Goal: Check status: Check status

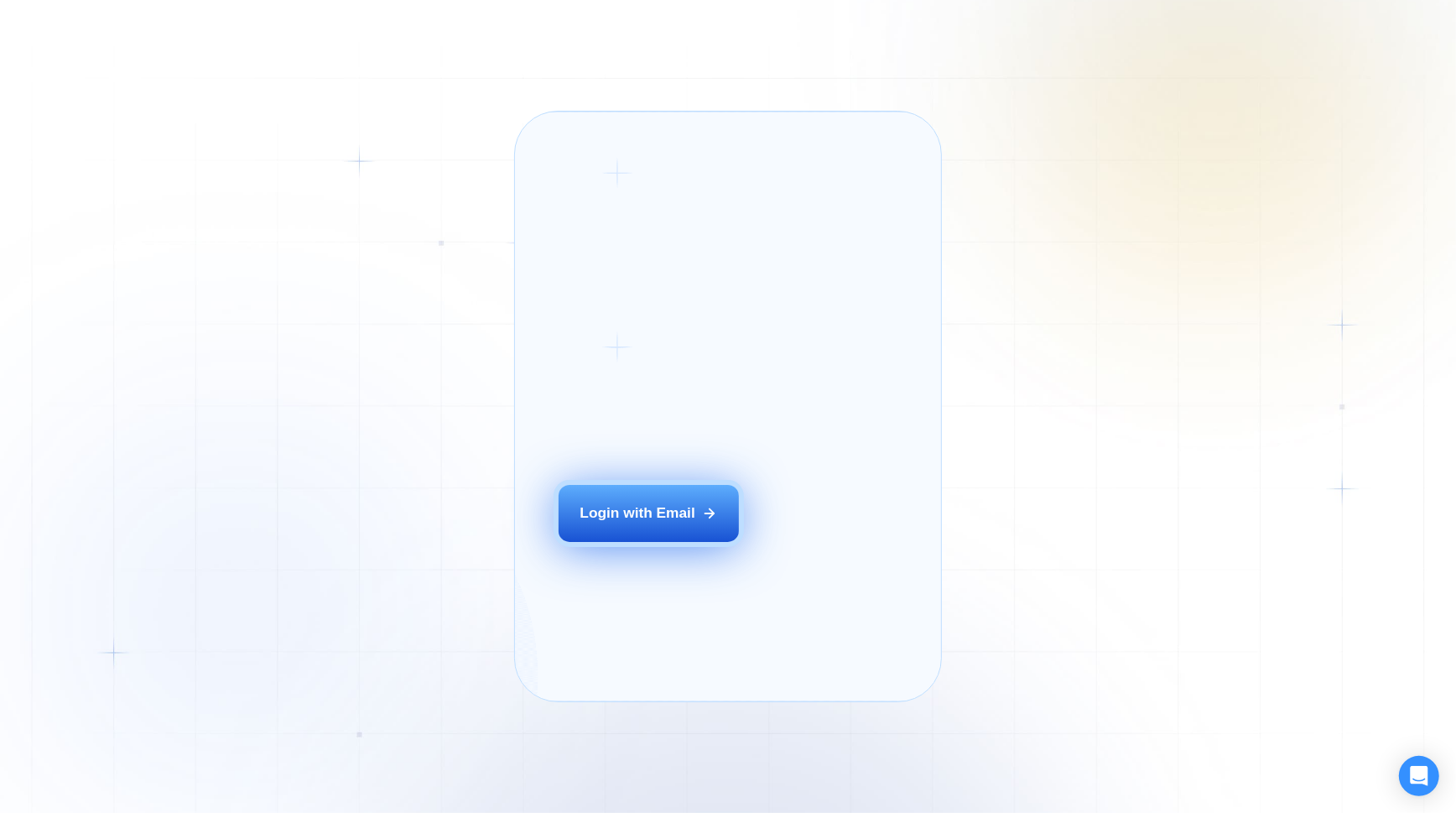
click at [688, 531] on button "Login with Email" at bounding box center [648, 513] width 181 height 56
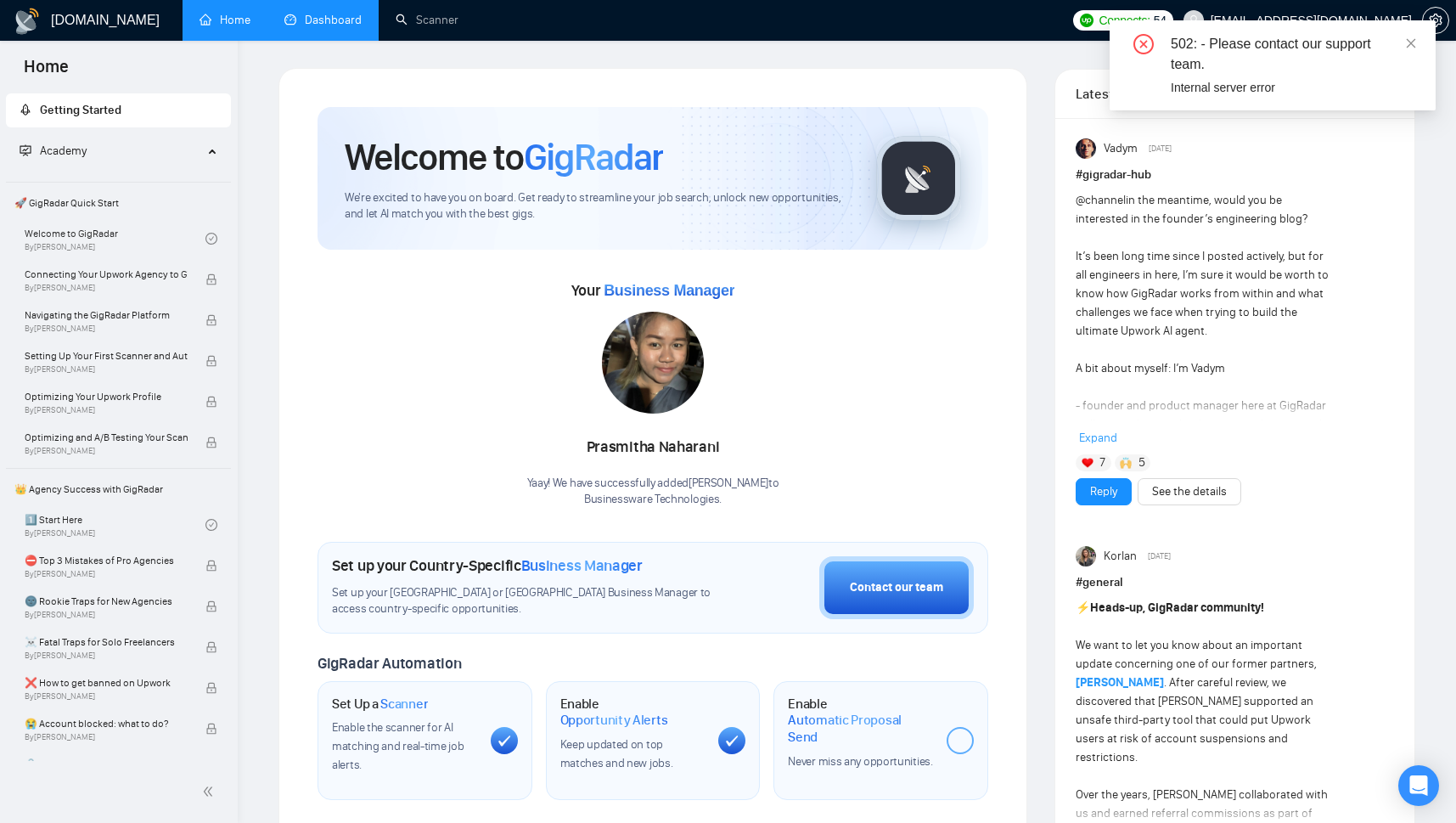
click at [321, 13] on link "Dashboard" at bounding box center [322, 20] width 77 height 15
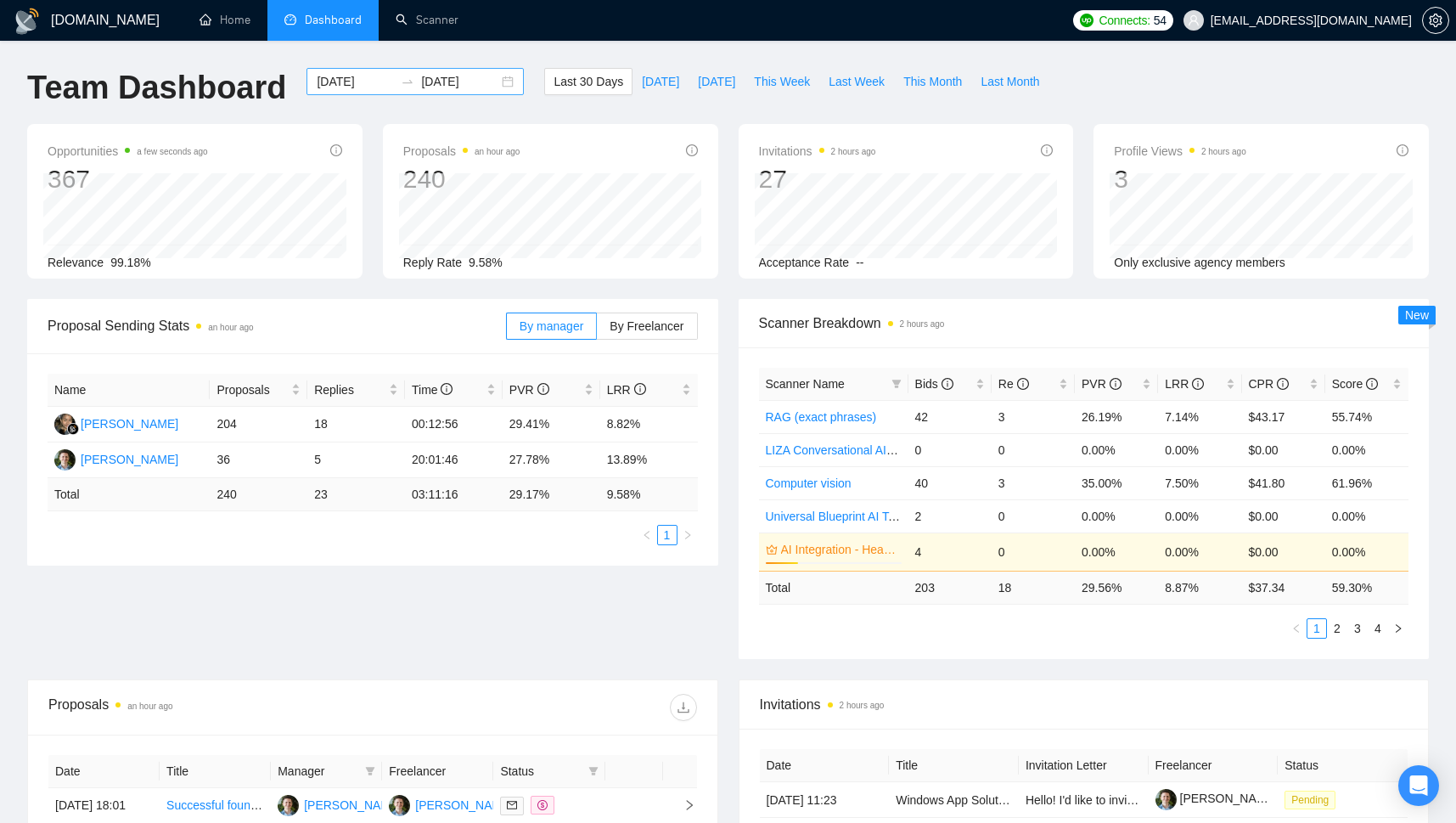
click at [339, 79] on input "[DATE]" at bounding box center [355, 81] width 77 height 19
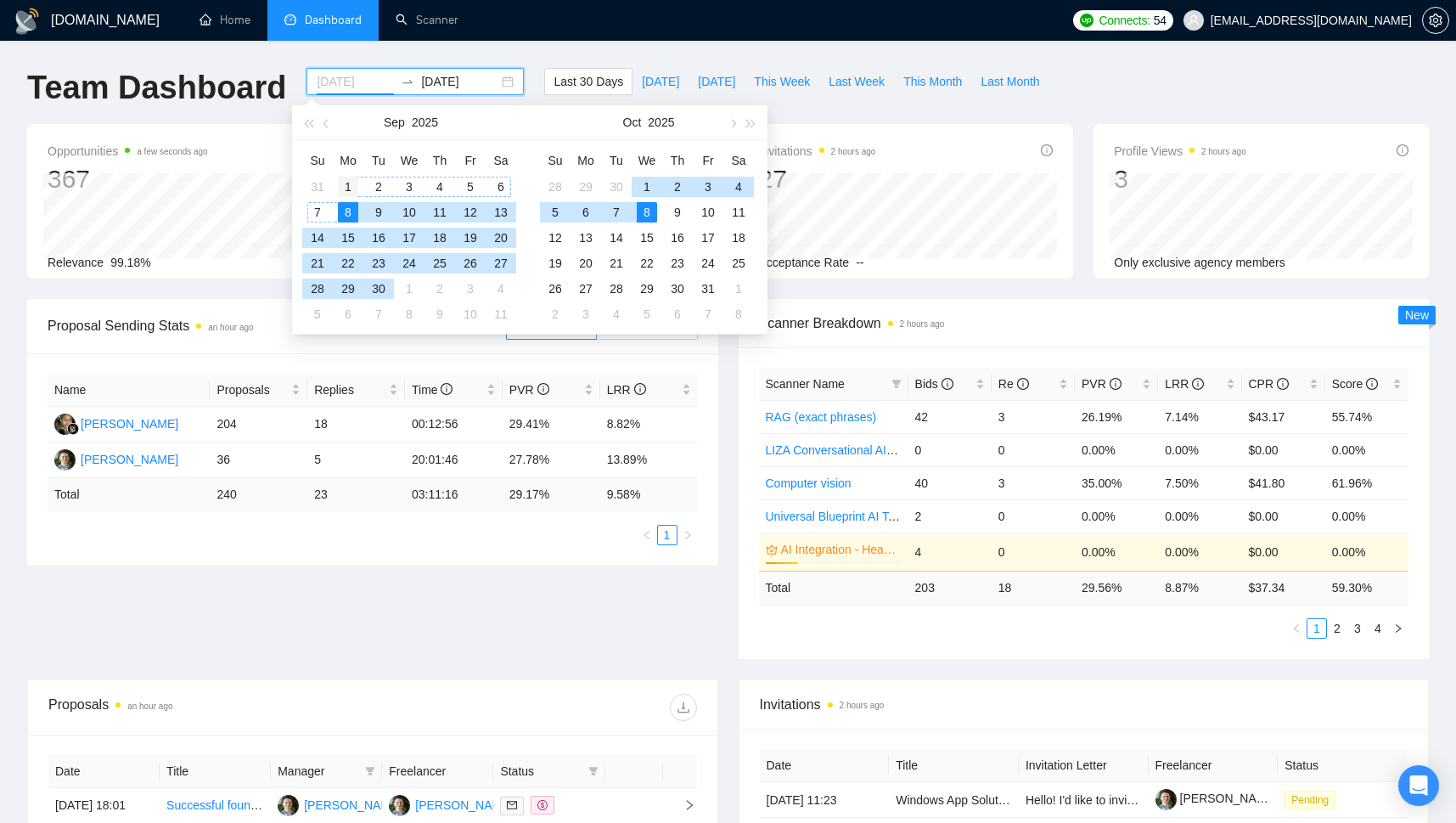
type input "[DATE]"
click at [344, 184] on div "1" at bounding box center [348, 187] width 21 height 21
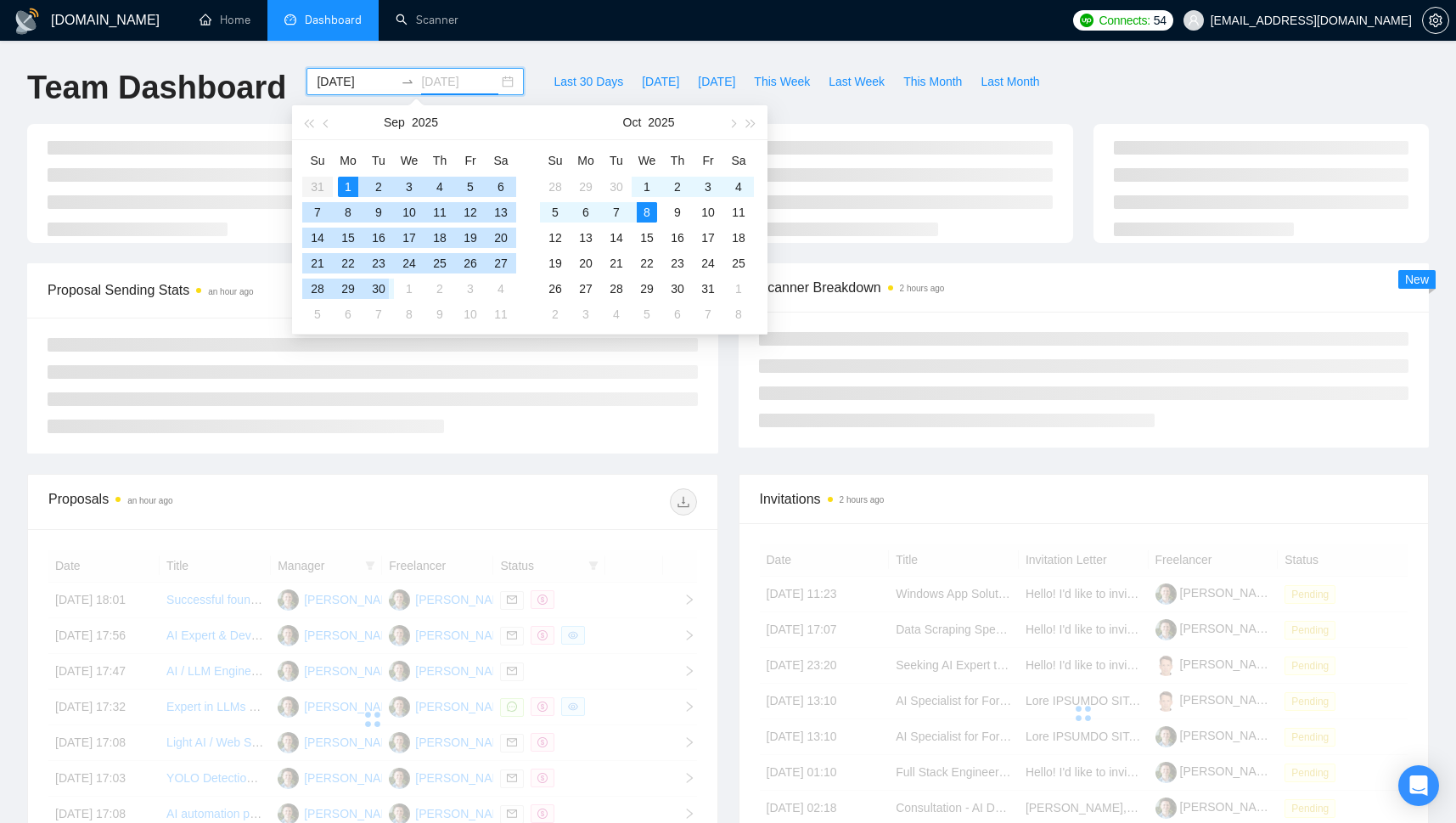
click at [377, 289] on div "30" at bounding box center [379, 289] width 21 height 21
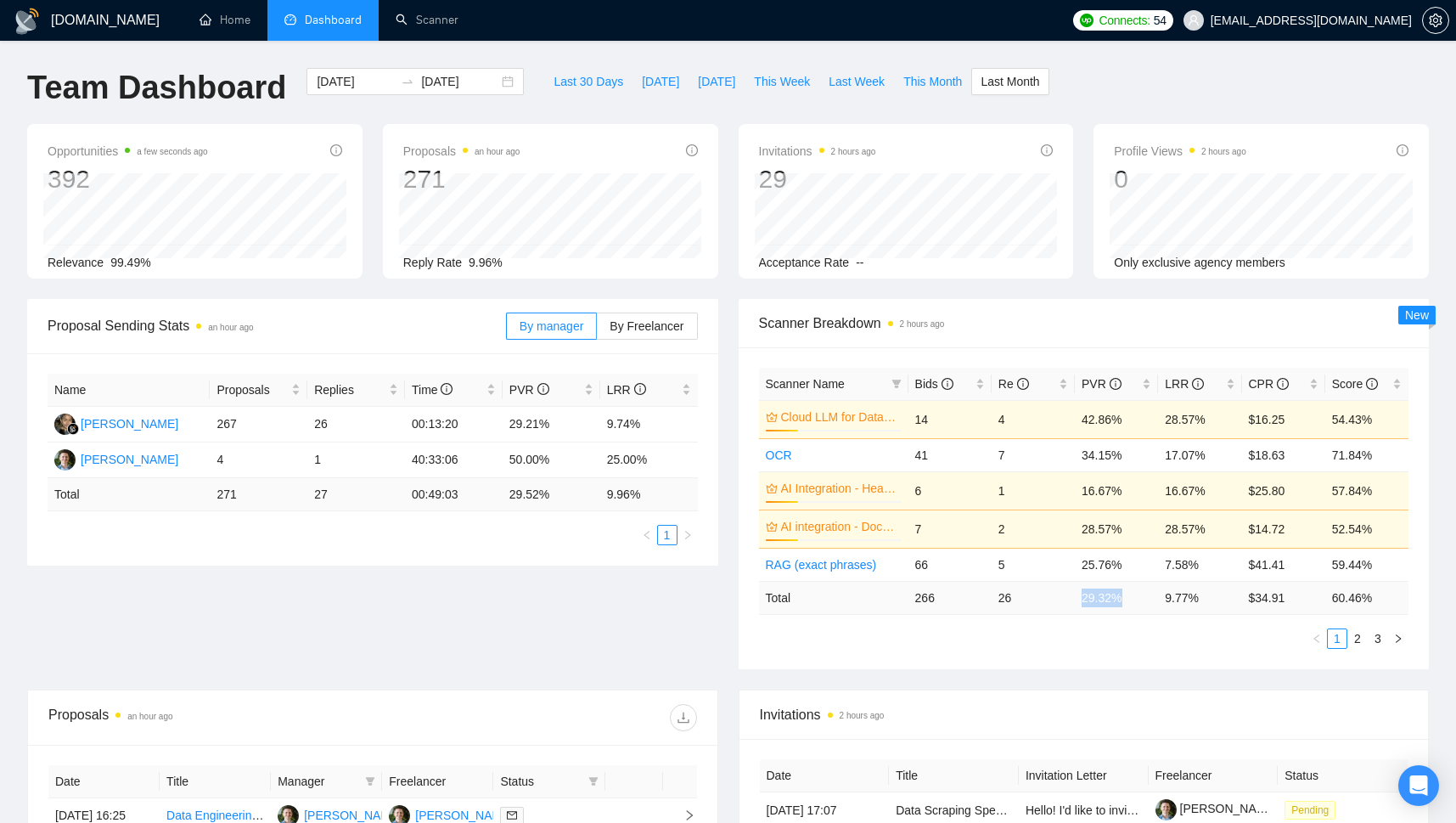
drag, startPoint x: 1078, startPoint y: 602, endPoint x: 1122, endPoint y: 604, distance: 44.0
click at [1122, 604] on td "29.32 %" at bounding box center [1116, 598] width 83 height 33
copy td "29.32 %"
click at [353, 81] on input "[DATE]" at bounding box center [355, 81] width 77 height 19
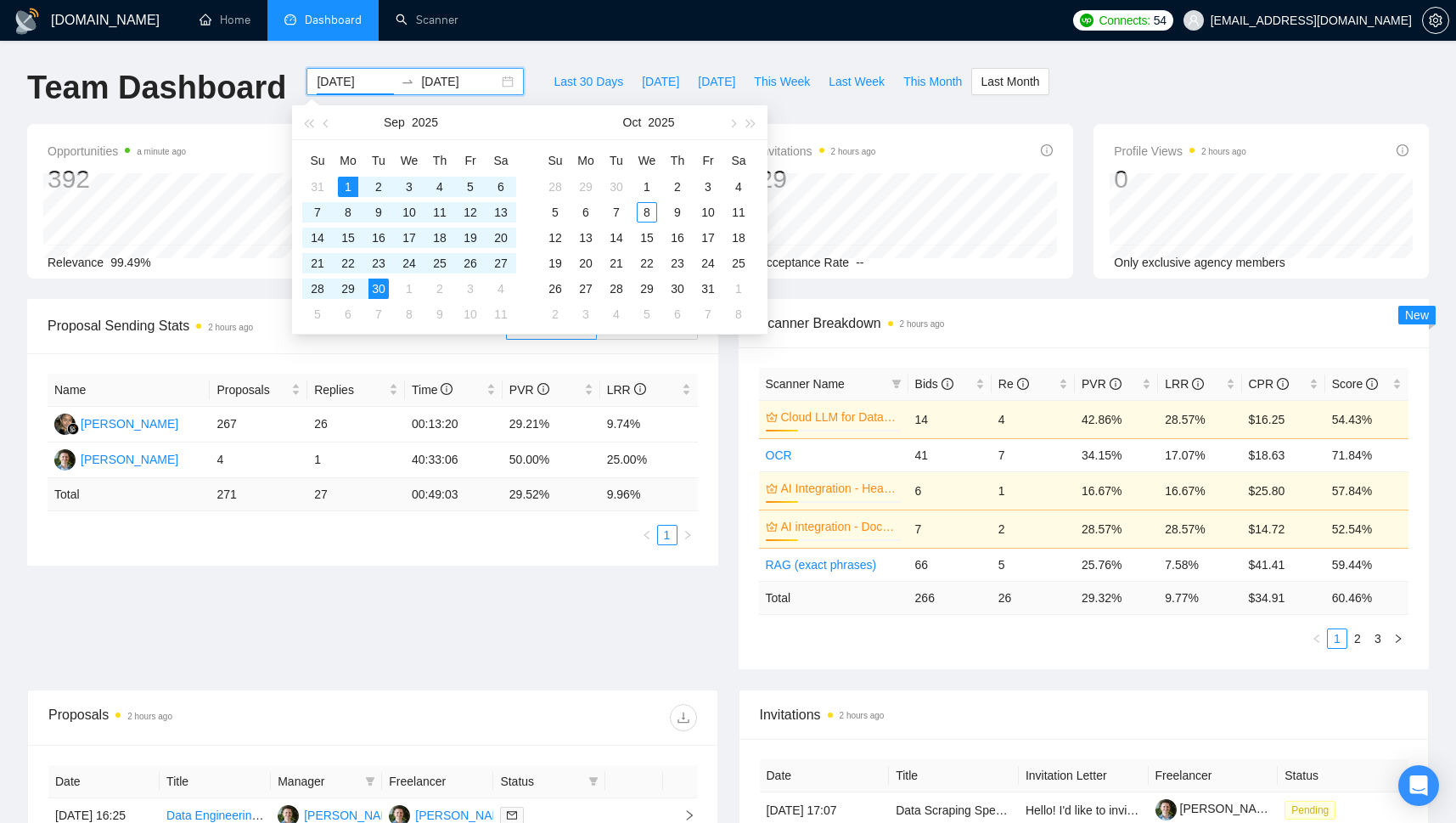
click at [446, 84] on input "[DATE]" at bounding box center [459, 81] width 77 height 19
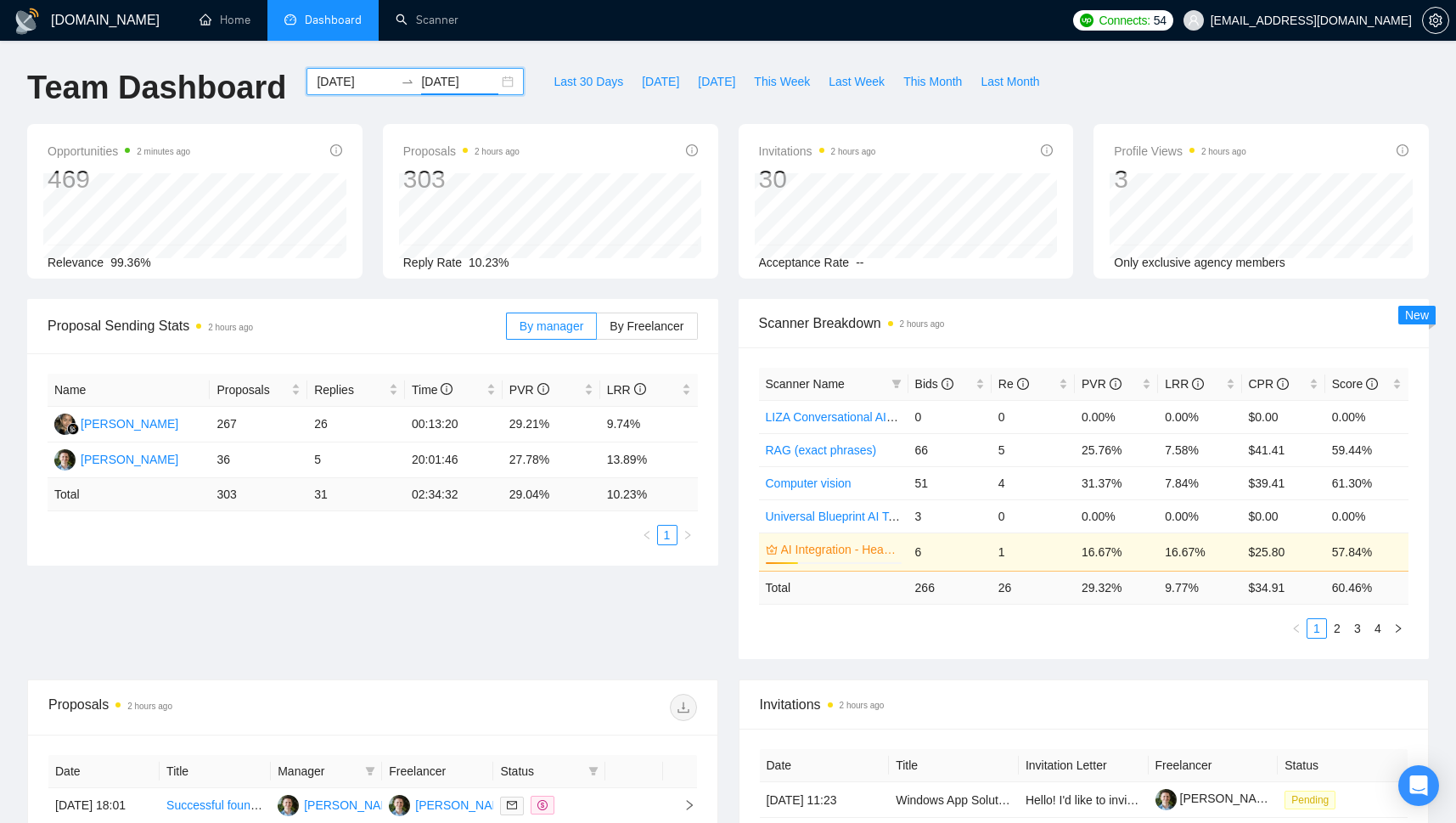
type input "[DATE]"
click at [665, 603] on div "Proposal Sending Stats 2 hours ago By manager By Freelancer Name Proposals Repl…" at bounding box center [728, 489] width 1422 height 380
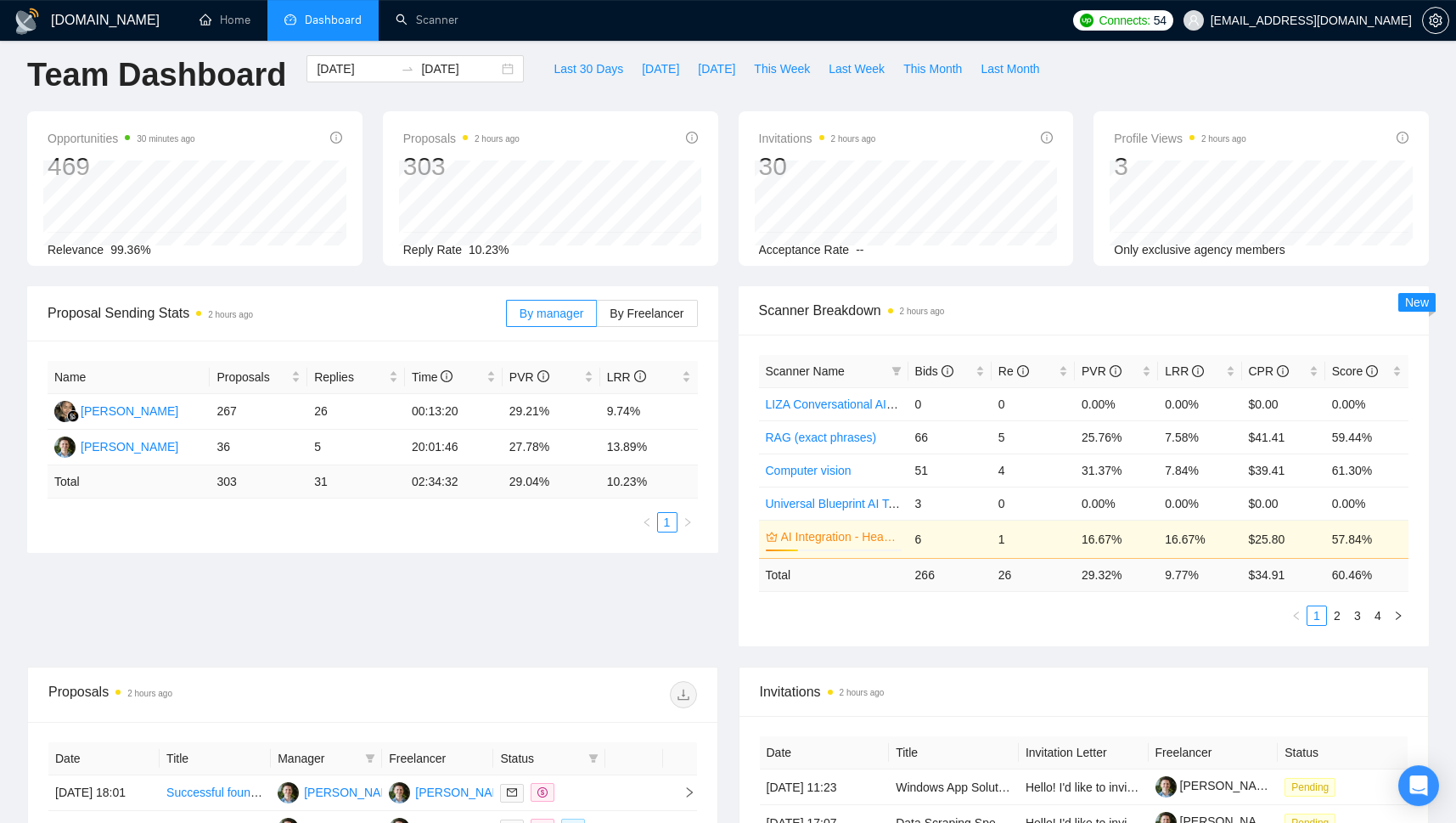
scroll to position [16, 0]
